Goal: Task Accomplishment & Management: Use online tool/utility

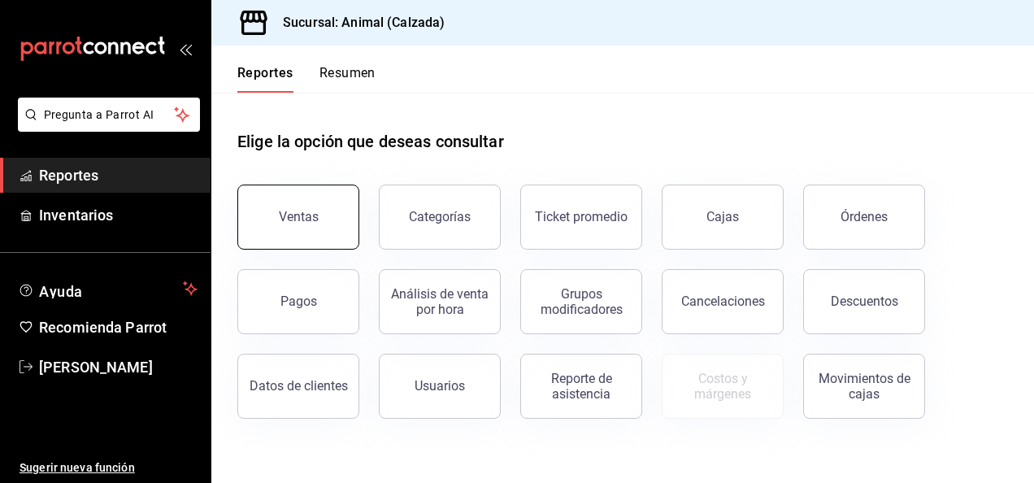
click at [296, 224] on button "Ventas" at bounding box center [298, 217] width 122 height 65
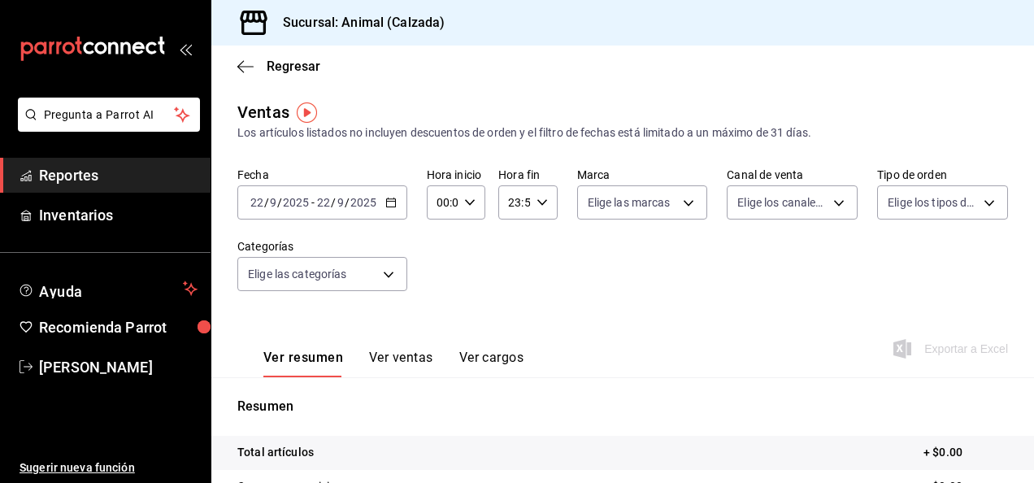
click at [377, 207] on div "[DATE] [DATE] - [DATE] [DATE]" at bounding box center [322, 202] width 170 height 34
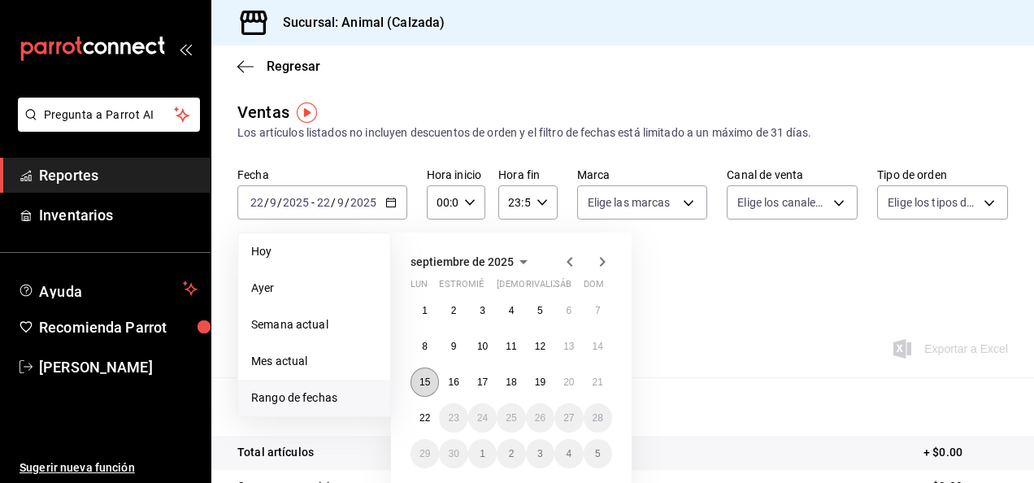
click at [434, 384] on button "15" at bounding box center [425, 382] width 28 height 29
click at [424, 421] on abbr "22" at bounding box center [425, 417] width 11 height 11
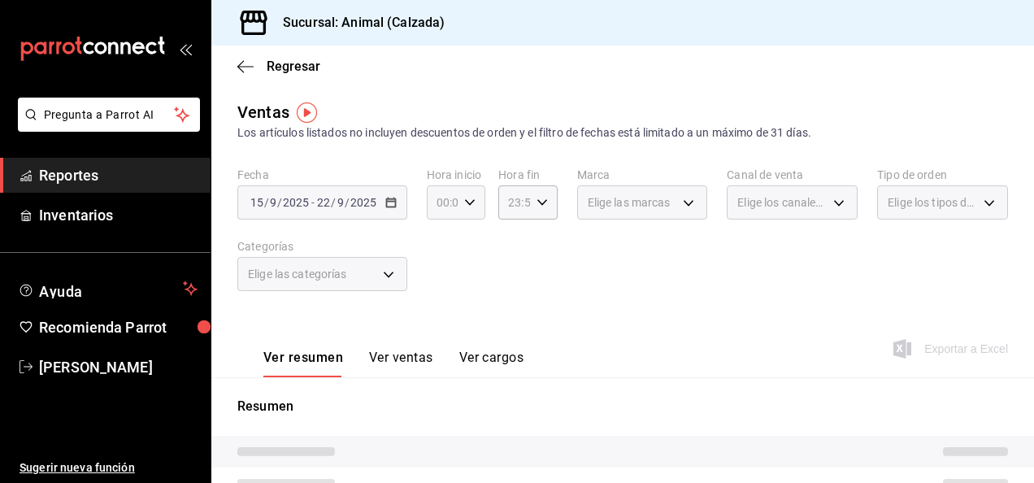
click at [465, 202] on \(Stroke\) "button" at bounding box center [470, 202] width 10 height 6
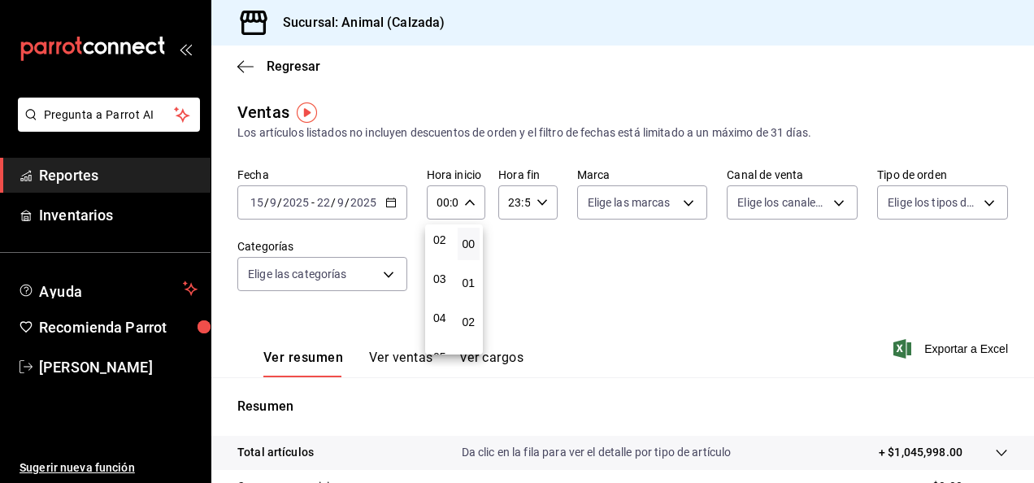
scroll to position [94, 0]
click at [439, 344] on span "05" at bounding box center [439, 344] width 3 height 13
type input "05:00"
click at [538, 198] on div at bounding box center [517, 241] width 1034 height 483
click at [542, 202] on icon "button" at bounding box center [542, 202] width 11 height 11
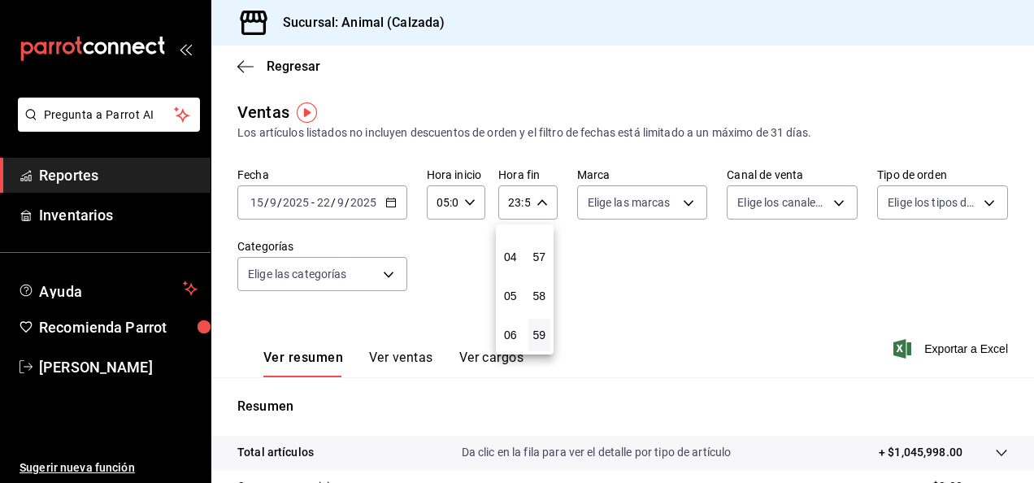
scroll to position [142, 0]
click at [507, 304] on button "05" at bounding box center [510, 297] width 23 height 33
click at [542, 246] on span "00" at bounding box center [539, 243] width 3 height 13
type input "05:00"
click at [674, 202] on div at bounding box center [517, 241] width 1034 height 483
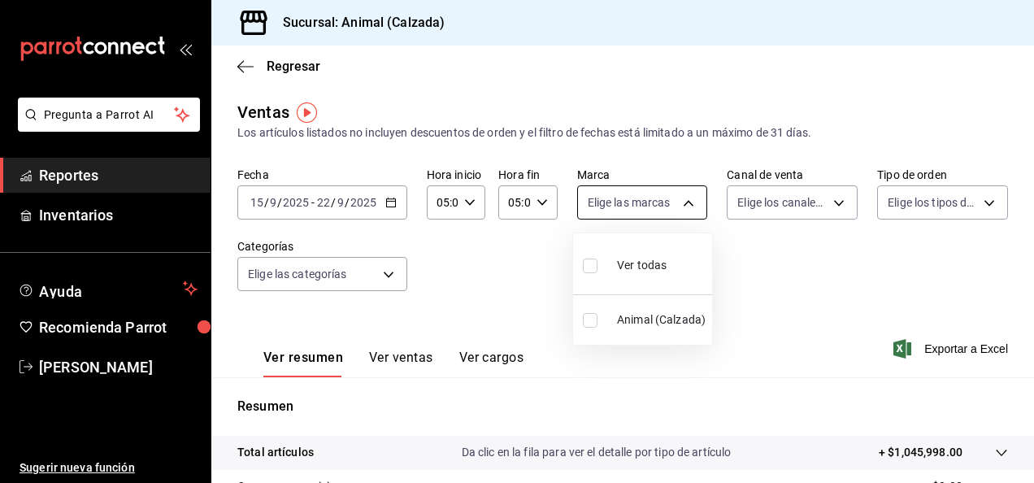
click at [681, 202] on body "Pregunta a Parrot AI Reportes Inventarios Ayuda Recomienda Parrot [PERSON_NAME]…" at bounding box center [517, 241] width 1034 height 483
click at [591, 259] on input "checkbox" at bounding box center [590, 266] width 15 height 15
checkbox input "true"
type input "e26472f3-9262-489d-bcba-4c6b034529c7"
checkbox input "true"
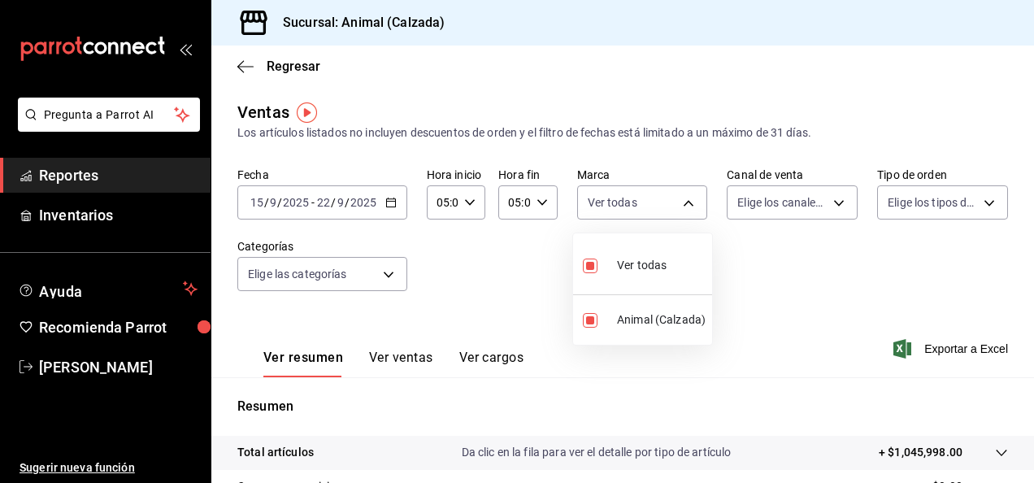
click at [820, 199] on div at bounding box center [517, 241] width 1034 height 483
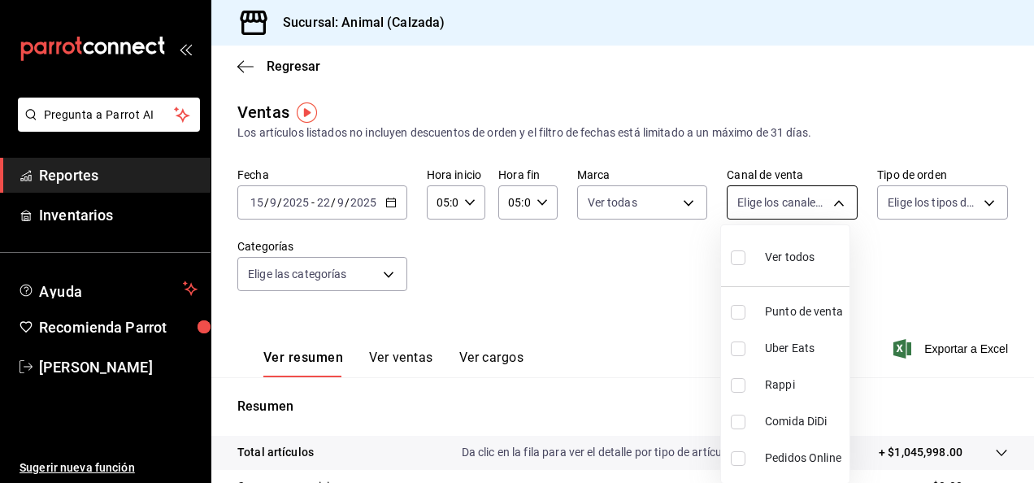
click at [829, 206] on body "Pregunta a Parrot AI Reportes Inventarios Ayuda Recomienda Parrot [PERSON_NAME]…" at bounding box center [517, 241] width 1034 height 483
click at [741, 258] on input "checkbox" at bounding box center [738, 257] width 15 height 15
checkbox input "true"
type input "PARROT,UBER_EATS,RAPPI,DIDI_FOOD,ONLINE"
checkbox input "true"
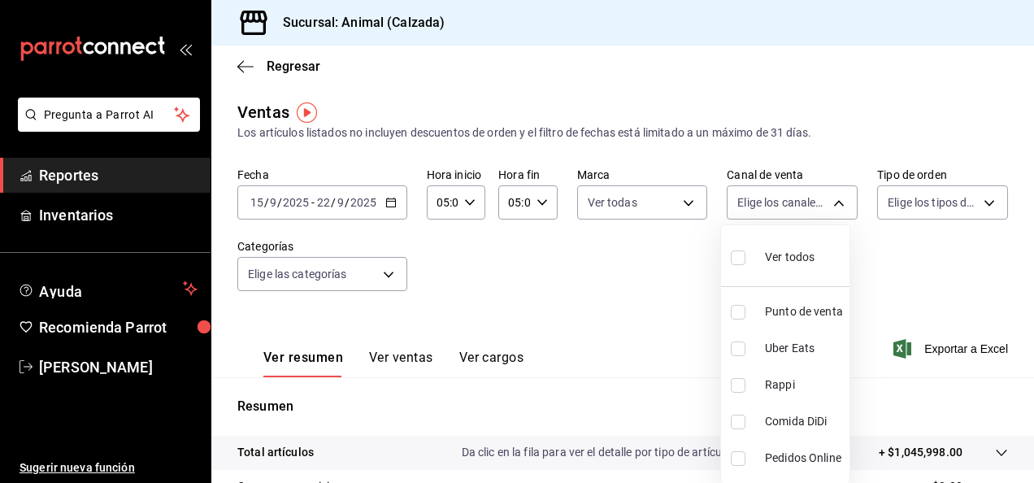
checkbox input "true"
click at [981, 195] on div at bounding box center [517, 241] width 1034 height 483
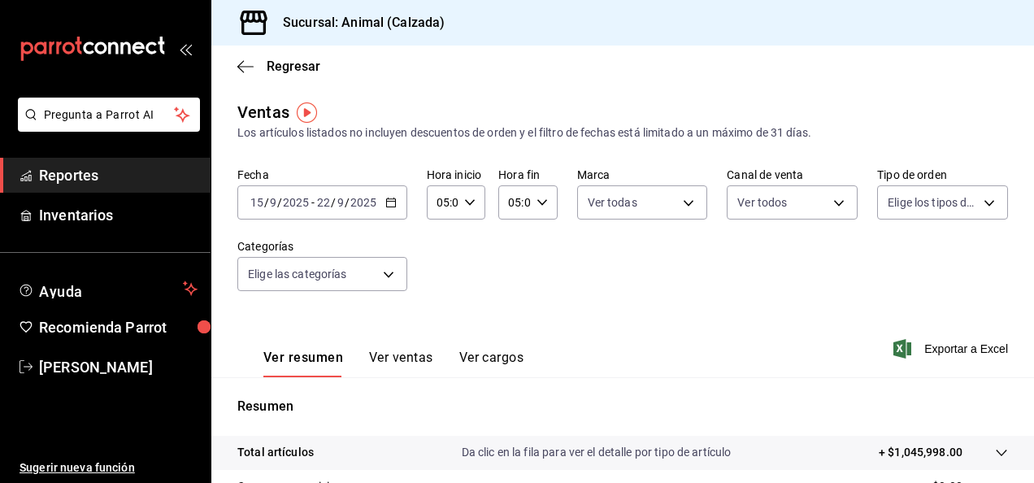
click at [981, 195] on body "Pregunta a Parrot AI Reportes Inventarios Ayuda Recomienda Parrot [PERSON_NAME]…" at bounding box center [517, 241] width 1034 height 483
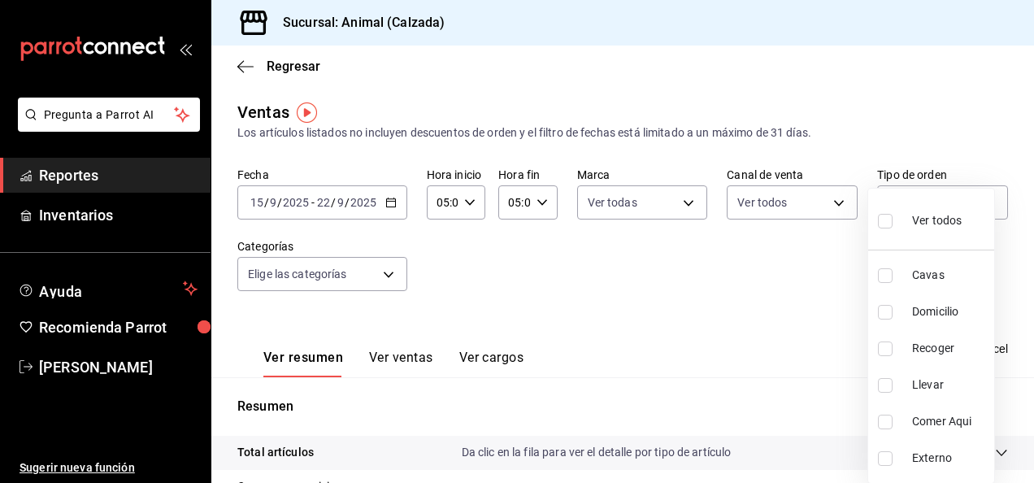
click at [880, 221] on input "checkbox" at bounding box center [885, 221] width 15 height 15
checkbox input "true"
type input "588630d3-b511-4bba-a729-32472510037f,54b7ae00-ca47-4ec1-b7ff-55842c0a2b62,92293…"
checkbox input "true"
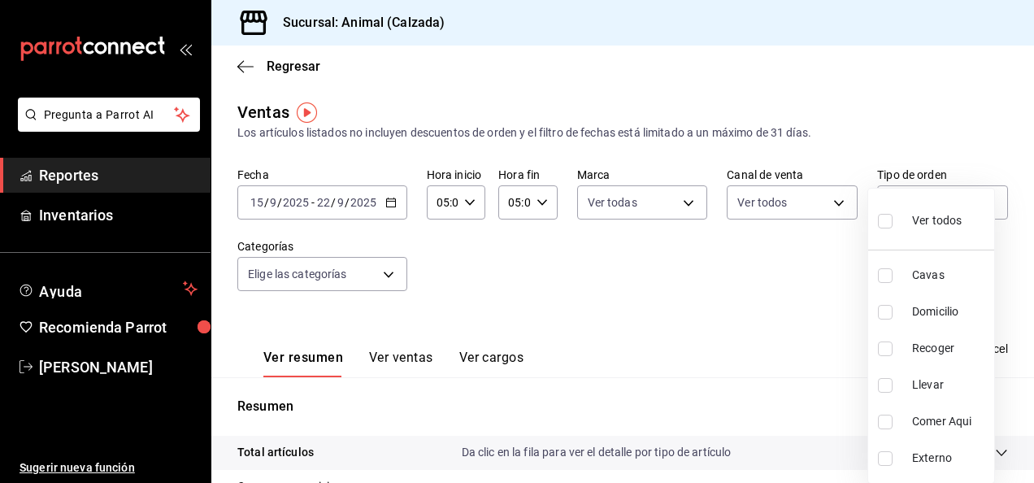
checkbox input "true"
click at [387, 280] on div at bounding box center [517, 241] width 1034 height 483
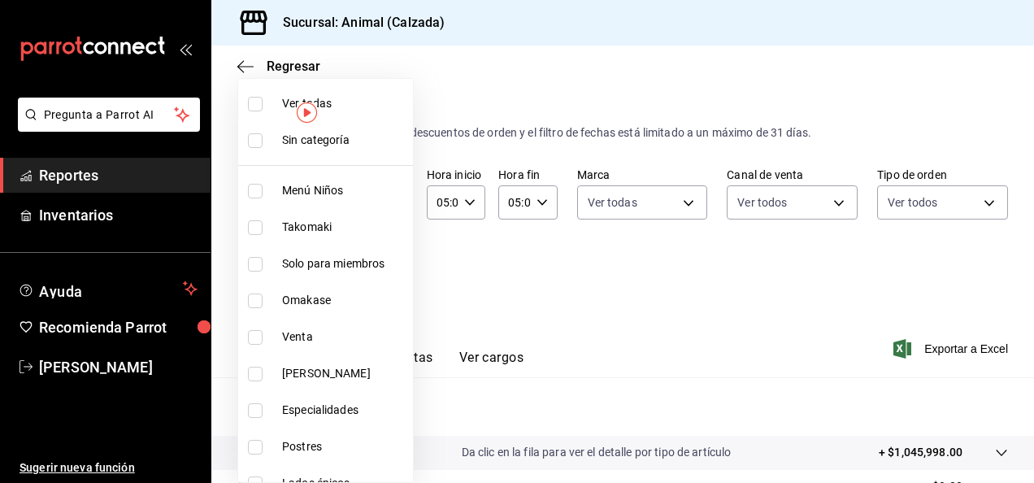
click at [386, 276] on body "Pregunta a Parrot AI Reportes Inventarios Ayuda Recomienda Parrot [PERSON_NAME]…" at bounding box center [517, 241] width 1034 height 483
click at [255, 102] on input "checkbox" at bounding box center [255, 104] width 15 height 15
checkbox input "true"
type input "577524a9-a437-43f3-84d2-cf2e6968635f,5d35a5f4-3063-4397-a550-a8f4eca83956,9bcdf…"
checkbox input "true"
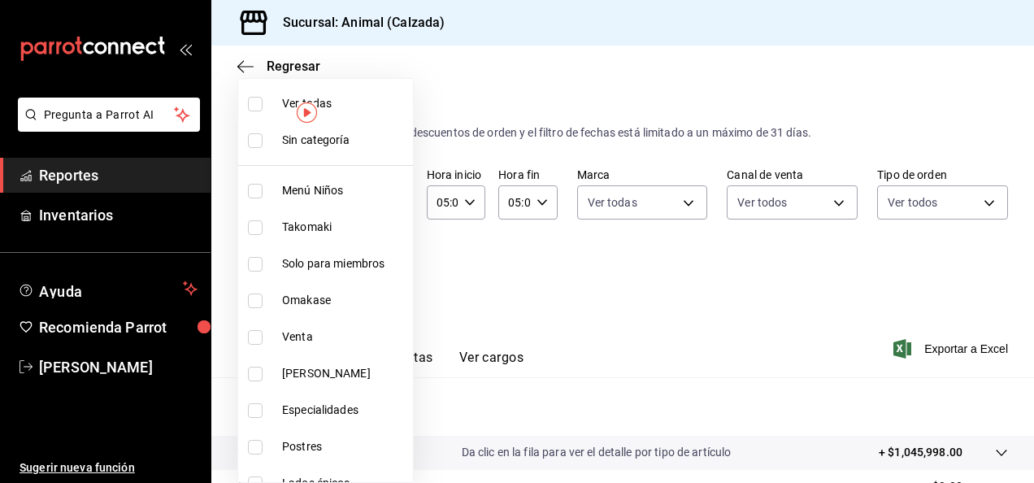
checkbox input "true"
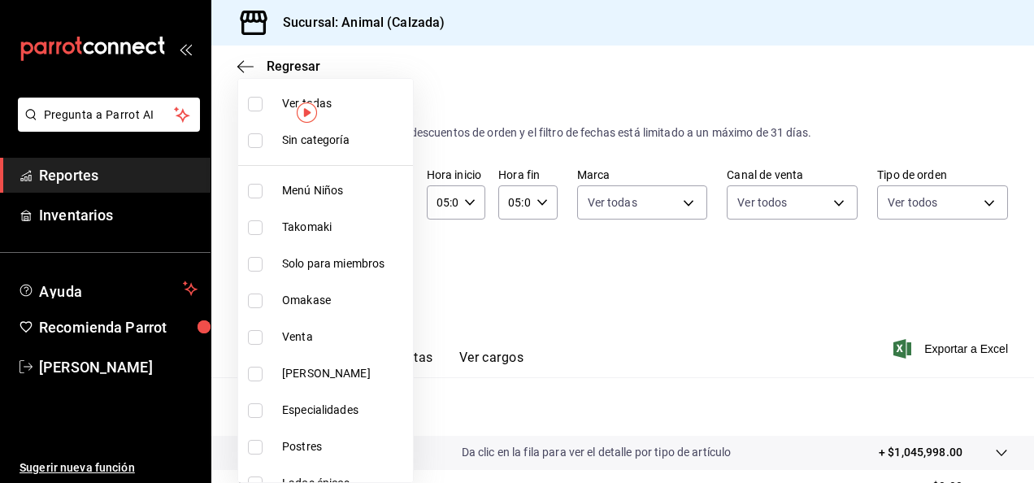
checkbox input "true"
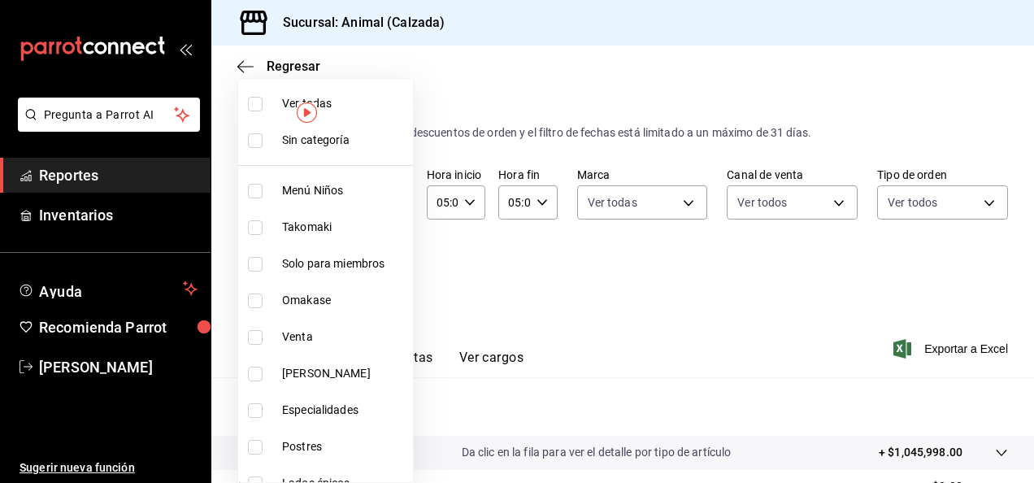
checkbox input "true"
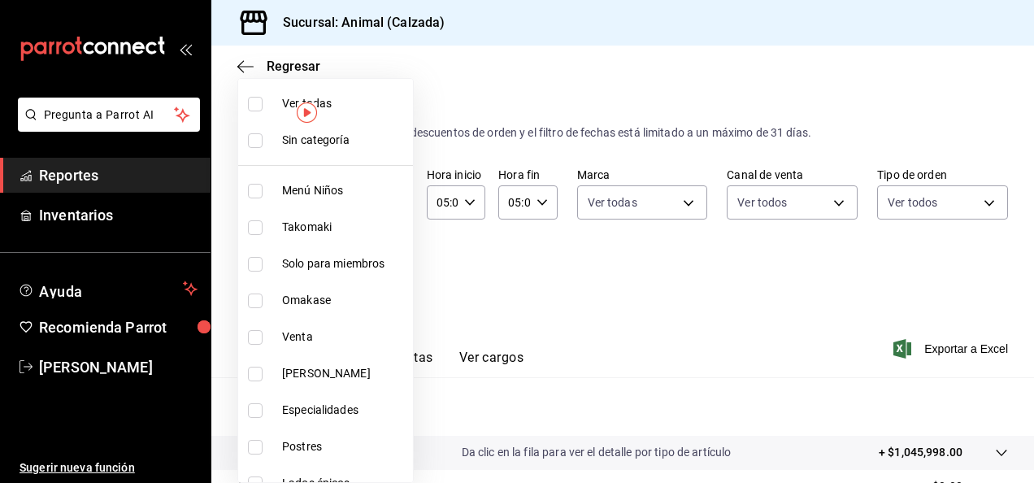
checkbox input "true"
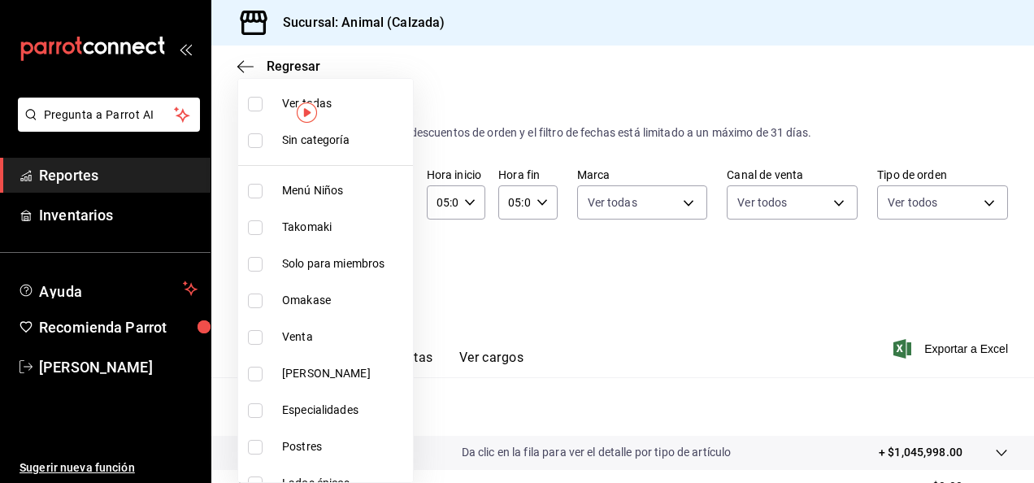
checkbox input "true"
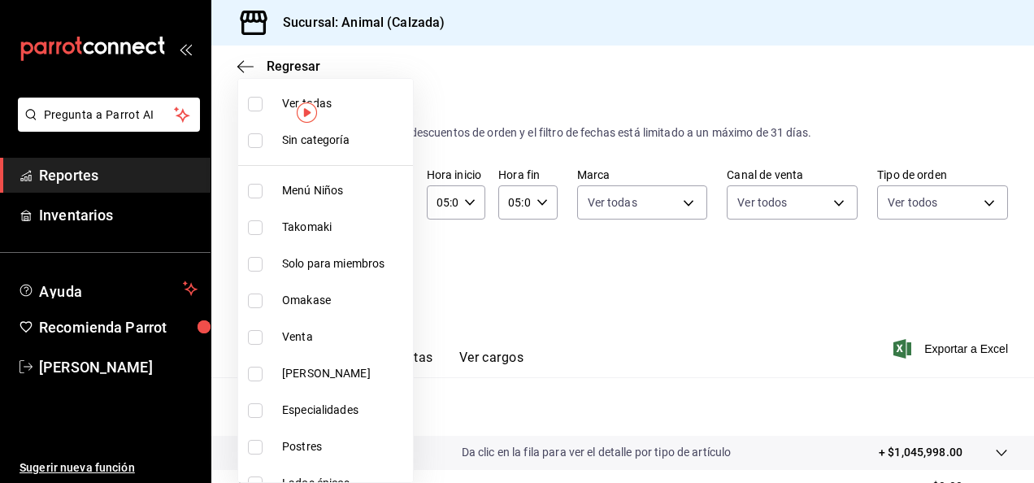
checkbox input "true"
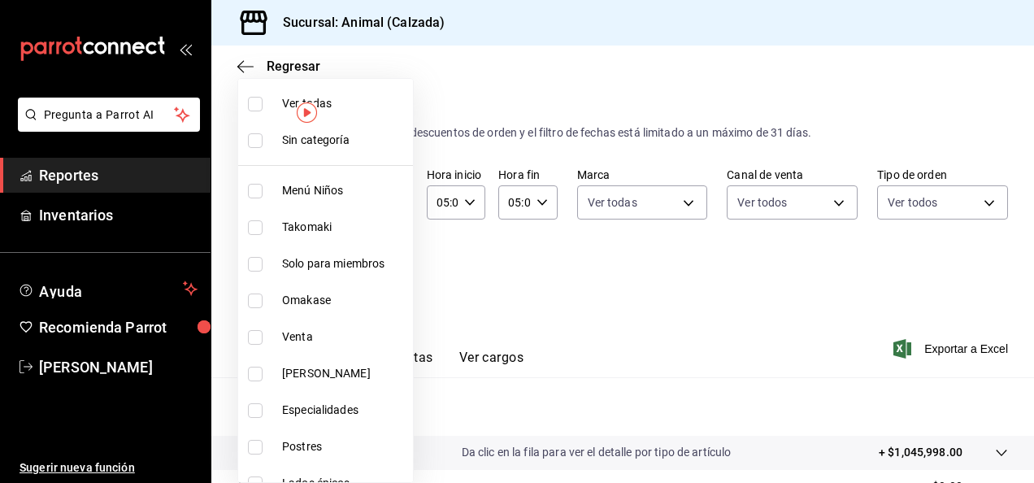
checkbox input "true"
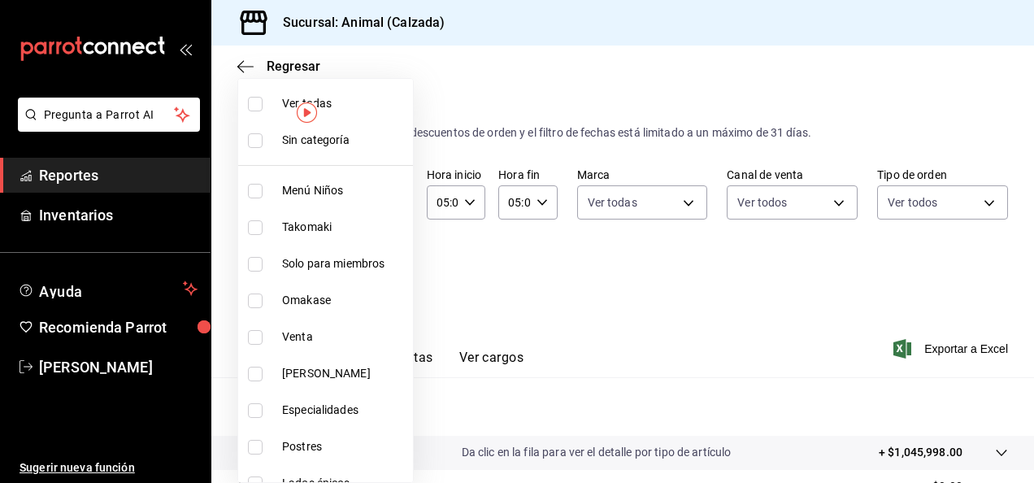
checkbox input "true"
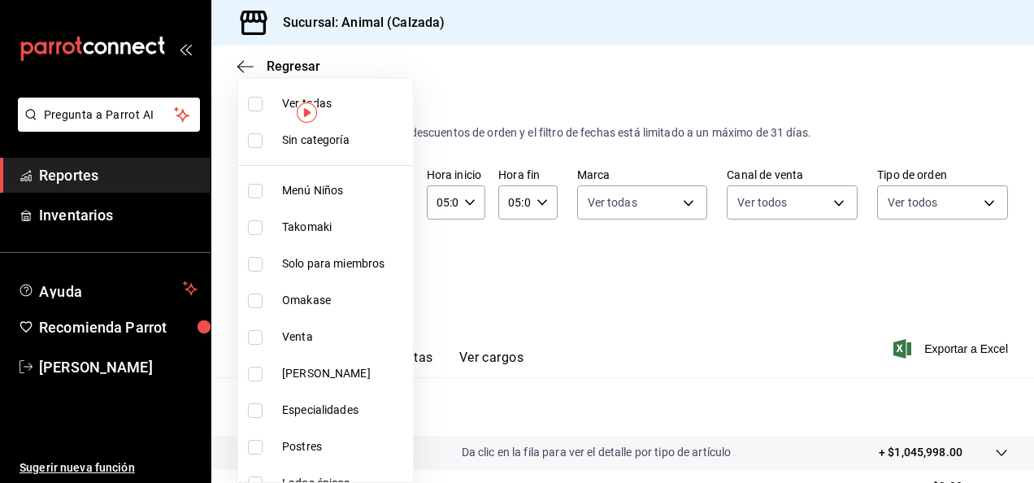
checkbox input "true"
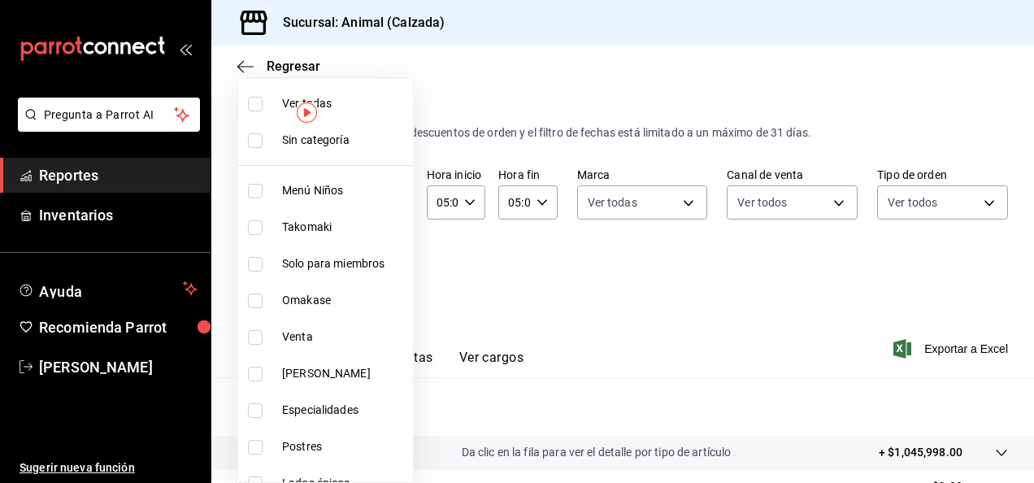
checkbox input "true"
click at [835, 280] on div at bounding box center [517, 241] width 1034 height 483
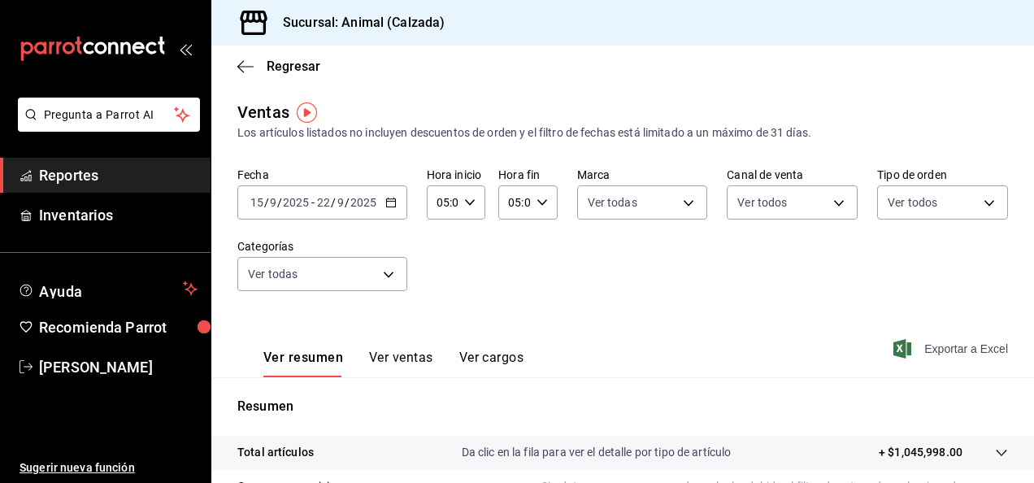
click at [955, 353] on font "Exportar a Excel" at bounding box center [967, 348] width 84 height 13
